Goal: Task Accomplishment & Management: Manage account settings

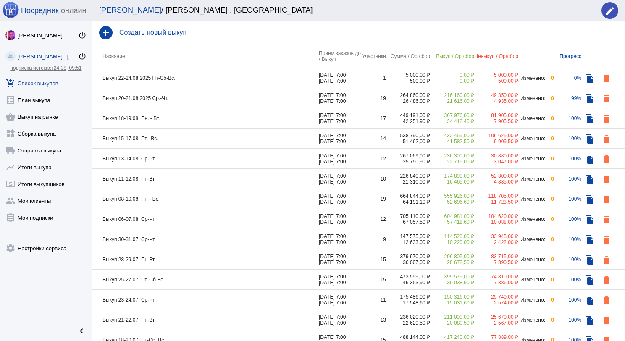
click at [213, 81] on td "Выкуп 22-24.08.2025 Пт-Сб-Вс." at bounding box center [205, 78] width 226 height 20
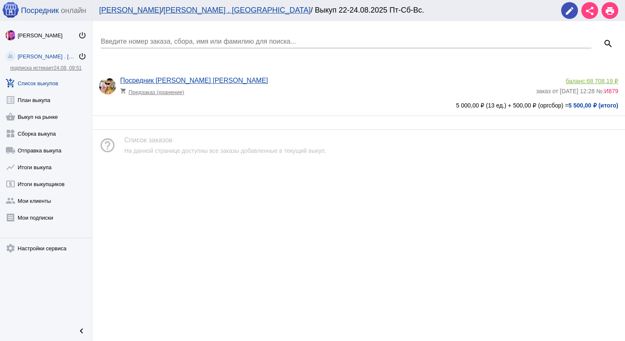
click at [58, 77] on link "add_shopping_cart Список выкупов" at bounding box center [46, 81] width 92 height 17
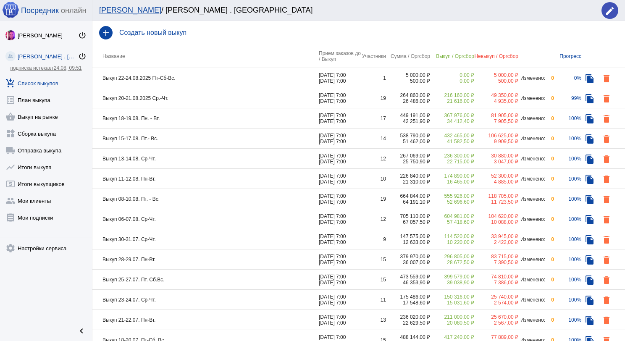
click at [208, 105] on td "Выкуп 20-21.08.2025 Ср.-Чт." at bounding box center [205, 98] width 226 height 20
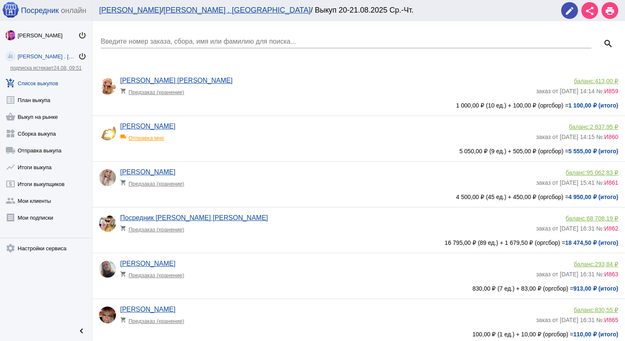
click at [167, 35] on div "Введите номер заказа, сбора, имя или фамилию для поиска..." at bounding box center [346, 38] width 490 height 19
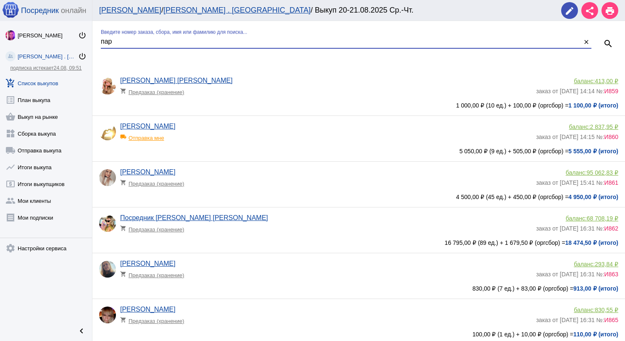
type input "пар"
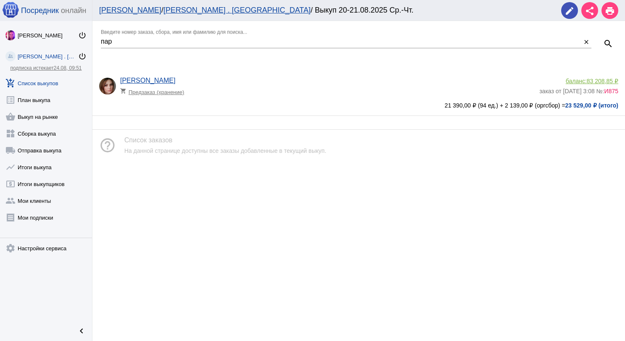
click at [581, 79] on div "баланс: 83 208,85 ₽" at bounding box center [578, 81] width 79 height 7
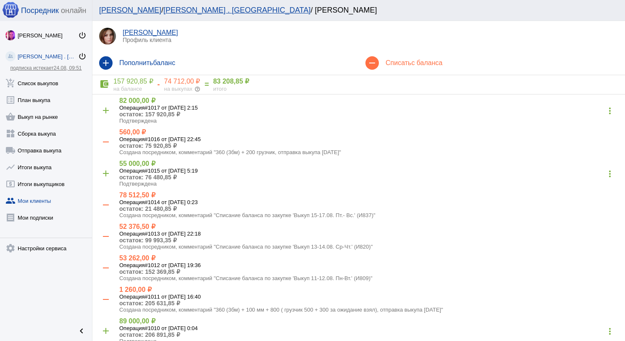
click at [395, 66] on h4 "Списать с баланса" at bounding box center [501, 63] width 233 height 8
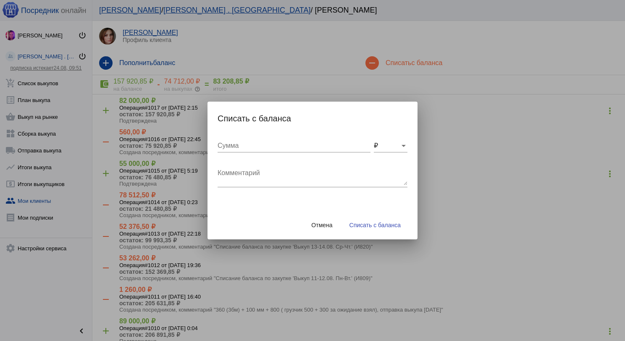
click at [220, 185] on div "Комментарий" at bounding box center [312, 174] width 190 height 26
type textarea "360 (3бм) + 150 грузчик, отправка выкупа [DATE]"
click at [230, 141] on div "Сумма" at bounding box center [293, 142] width 153 height 19
type input "510"
click at [371, 227] on span "Списать с баланса" at bounding box center [374, 225] width 51 height 7
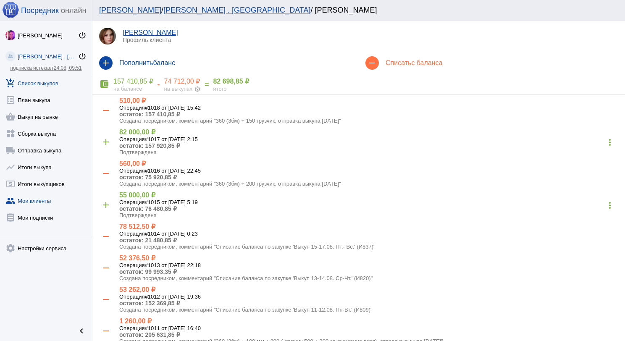
click at [47, 84] on link "add_shopping_cart Список выкупов" at bounding box center [46, 81] width 92 height 17
